Goal: Information Seeking & Learning: Learn about a topic

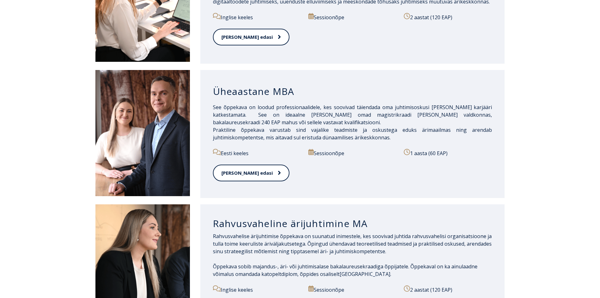
scroll to position [526, 0]
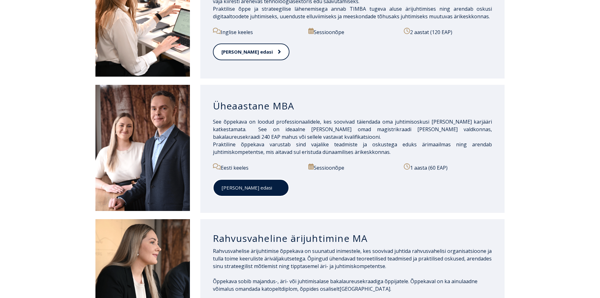
click at [239, 186] on link "[PERSON_NAME] edasi" at bounding box center [251, 187] width 76 height 17
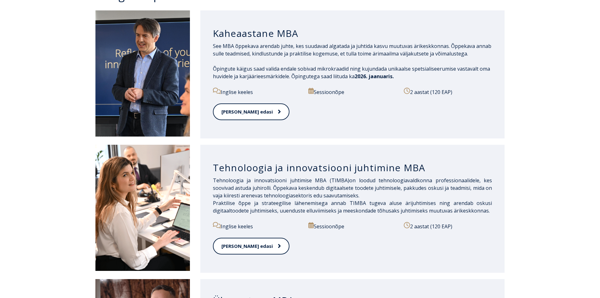
scroll to position [317, 0]
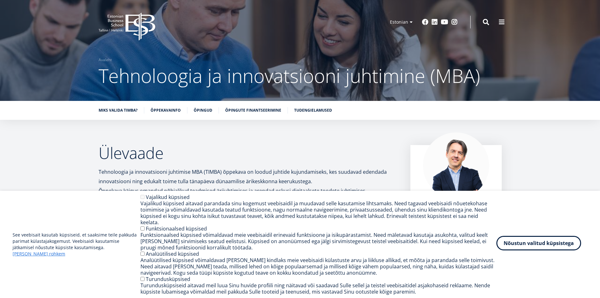
click at [528, 243] on button "Nõustun valitud küpsistega" at bounding box center [539, 243] width 85 height 14
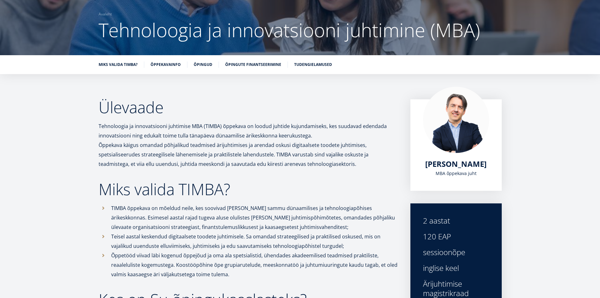
scroll to position [32, 0]
